Goal: Navigation & Orientation: Find specific page/section

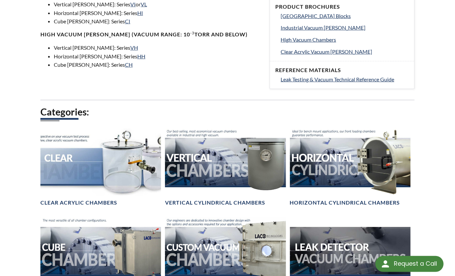
scroll to position [300, 0]
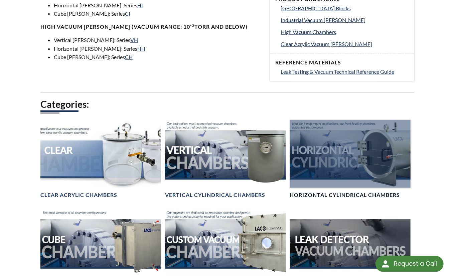
click at [317, 159] on div at bounding box center [350, 154] width 120 height 68
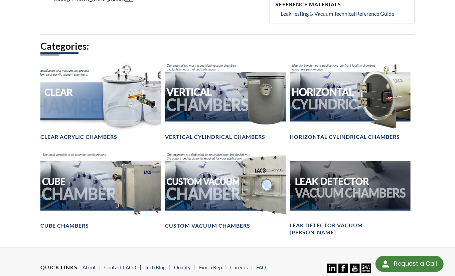
scroll to position [367, 0]
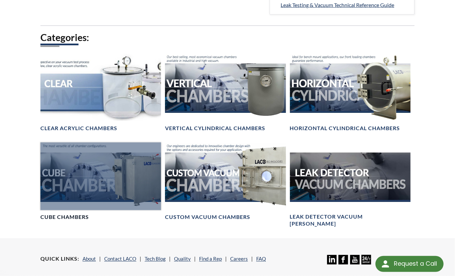
click at [103, 174] on div at bounding box center [100, 177] width 120 height 68
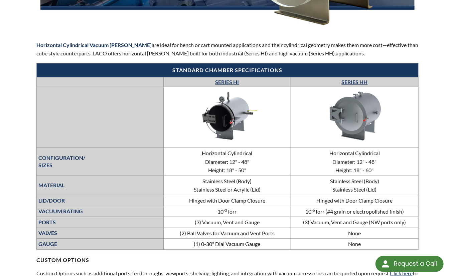
scroll to position [67, 0]
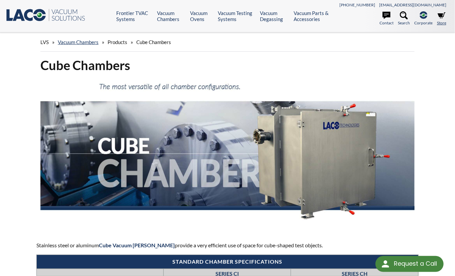
click at [441, 14] on icon at bounding box center [441, 15] width 8 height 6
